Goal: Use online tool/utility: Use online tool/utility

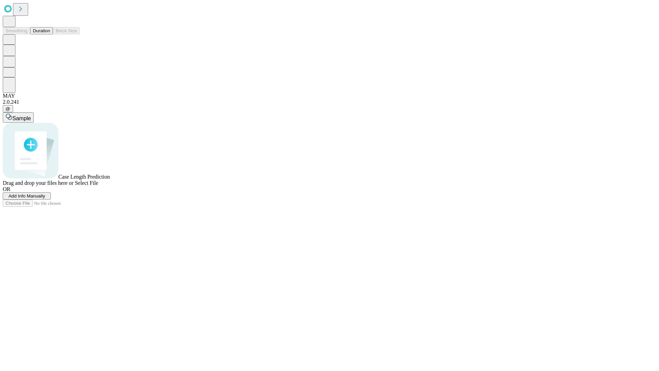
click at [50, 34] on button "Duration" at bounding box center [41, 30] width 23 height 7
click at [31, 115] on span "Sample" at bounding box center [21, 118] width 19 height 6
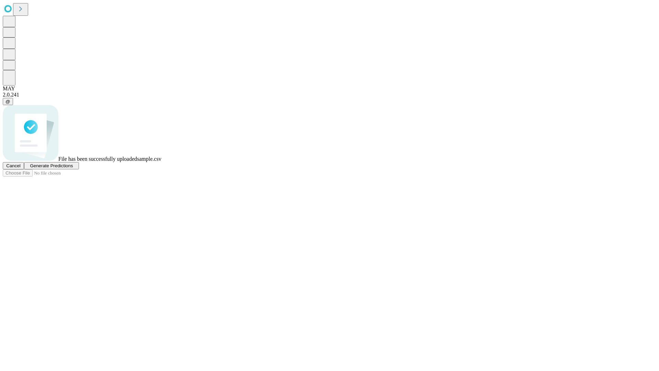
click at [73, 168] on span "Generate Predictions" at bounding box center [51, 165] width 43 height 5
